Goal: Information Seeking & Learning: Find specific page/section

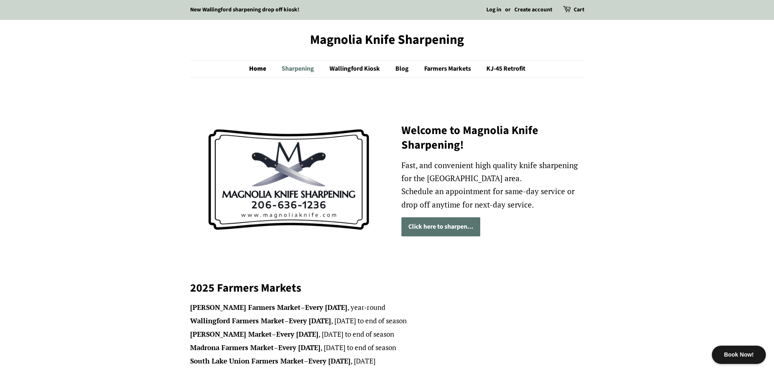
click at [300, 74] on link "Sharpening" at bounding box center [299, 69] width 47 height 17
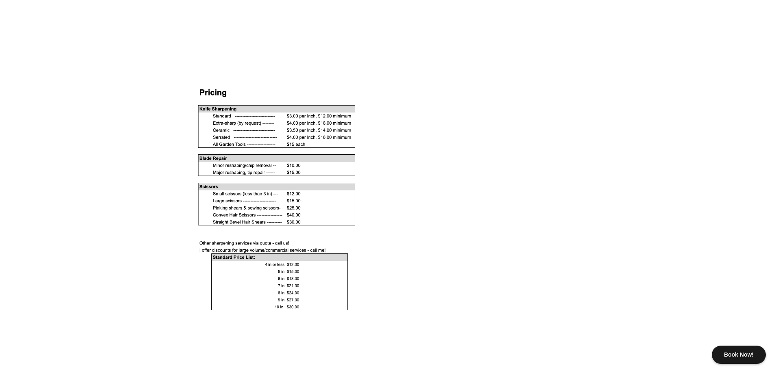
scroll to position [732, 0]
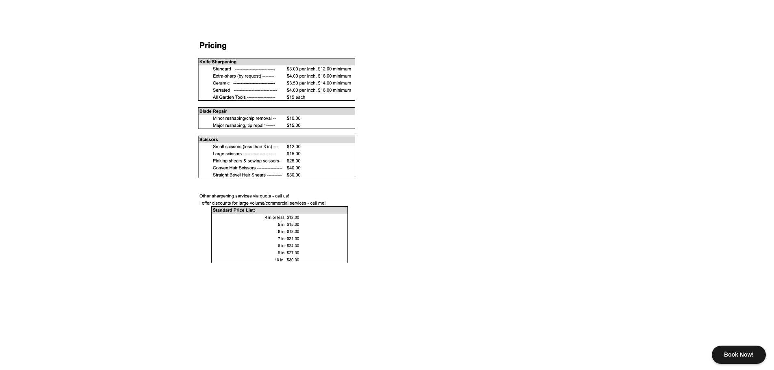
click at [451, 66] on div at bounding box center [387, 154] width 394 height 228
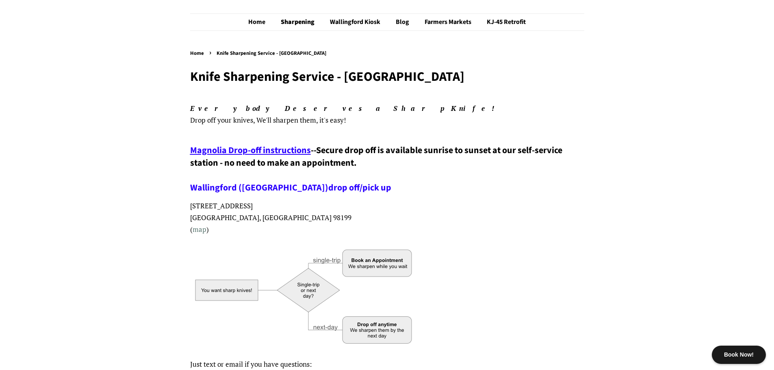
scroll to position [0, 0]
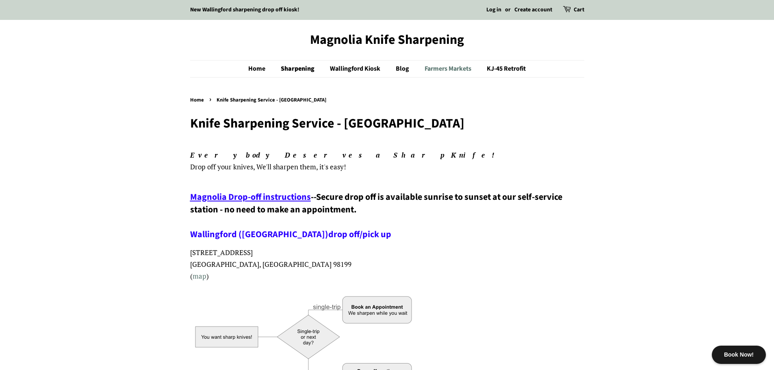
click at [431, 72] on link "Farmers Markets" at bounding box center [449, 69] width 61 height 17
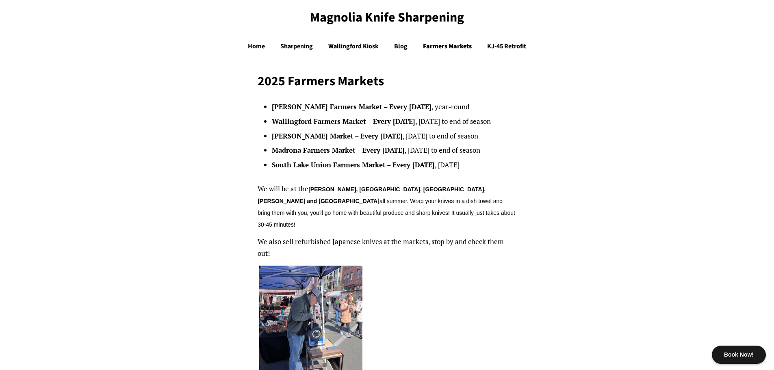
scroll to position [41, 0]
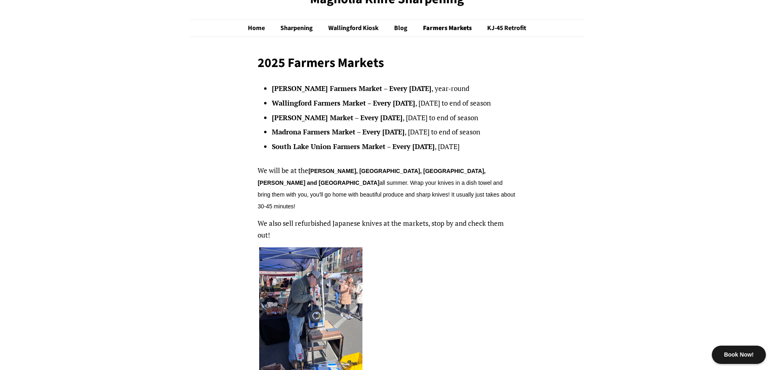
drag, startPoint x: 404, startPoint y: 133, endPoint x: 491, endPoint y: 135, distance: 86.6
click at [491, 135] on li "Madrona Farmers Market – Every Friday , May 16th to end of season" at bounding box center [394, 132] width 245 height 12
drag, startPoint x: 486, startPoint y: 135, endPoint x: 369, endPoint y: 137, distance: 117.1
click at [369, 137] on li "Madrona Farmers Market – Every Friday , May 16th to end of season" at bounding box center [394, 132] width 245 height 12
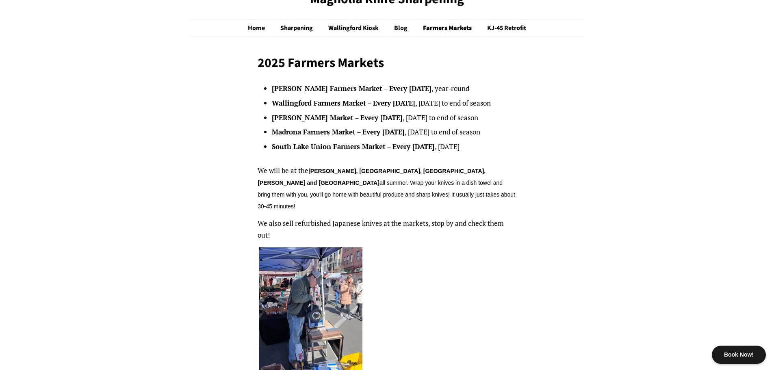
click at [369, 137] on strong "Every Friday" at bounding box center [384, 131] width 42 height 9
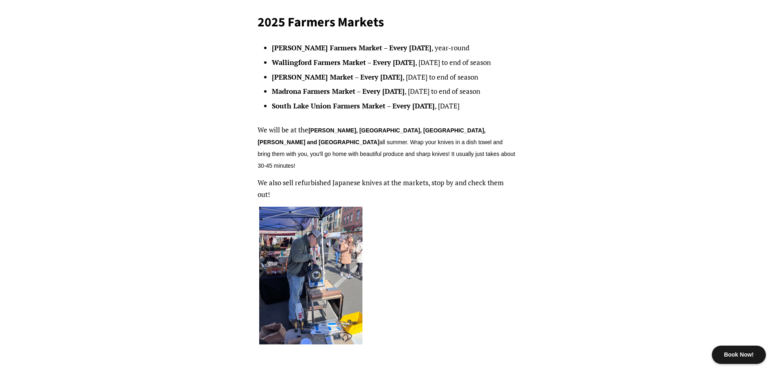
scroll to position [0, 0]
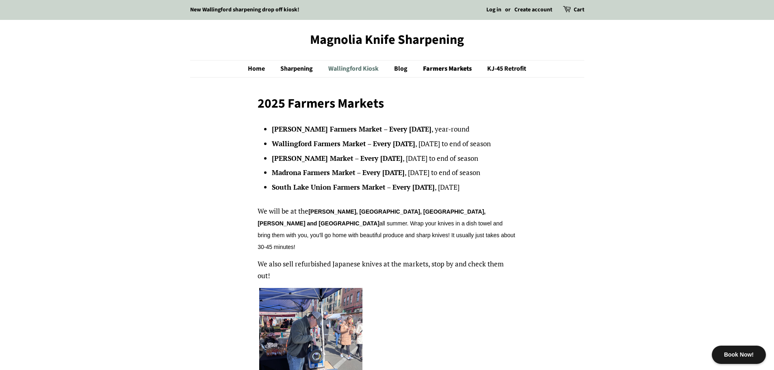
click at [364, 68] on link "Wallingford Kiosk" at bounding box center [354, 69] width 65 height 17
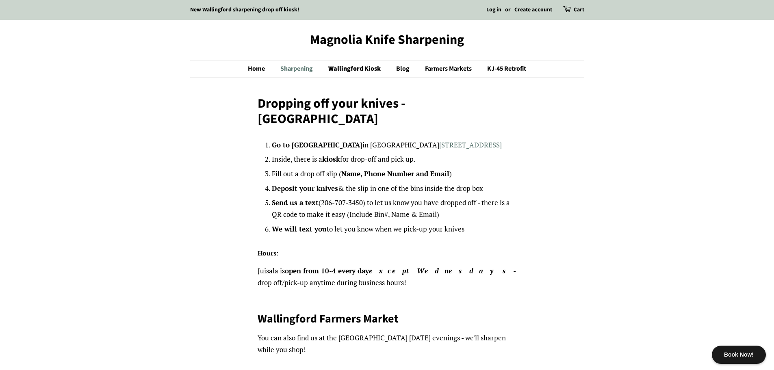
click at [314, 71] on link "Sharpening" at bounding box center [297, 69] width 47 height 17
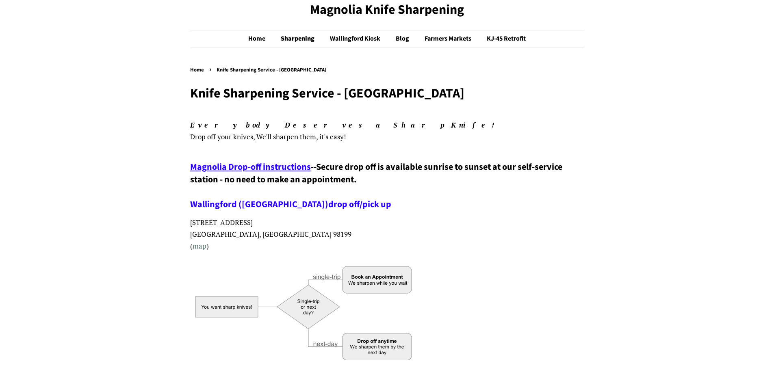
scroll to position [81, 0]
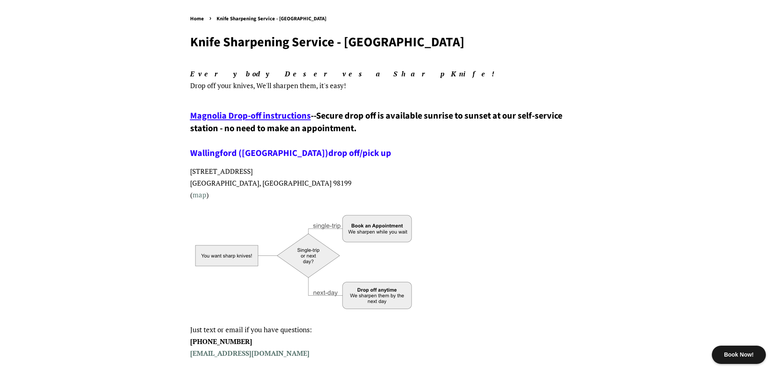
click at [287, 119] on span "Magnolia Drop-off instructions" at bounding box center [250, 115] width 121 height 13
